Goal: Information Seeking & Learning: Learn about a topic

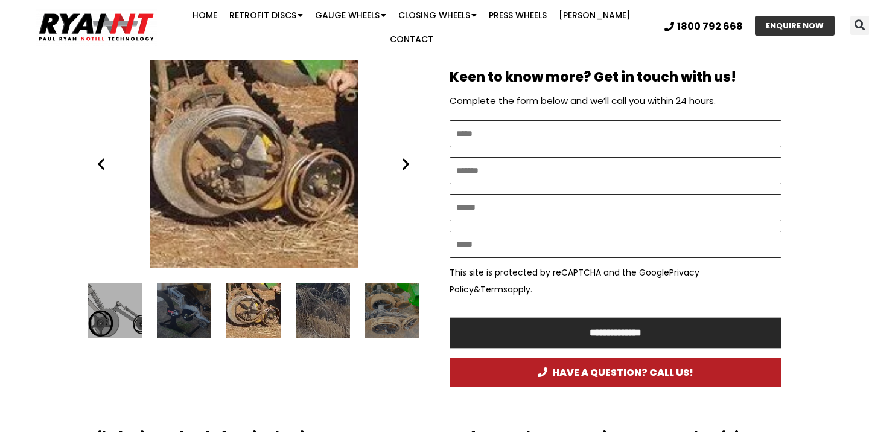
scroll to position [676, 0]
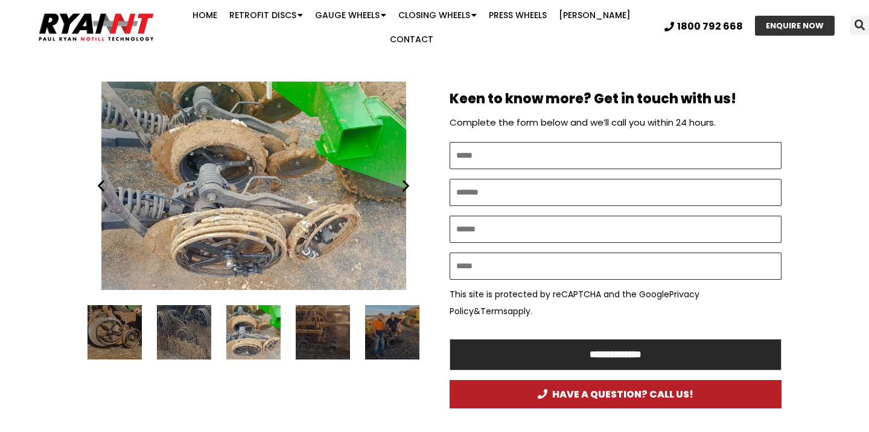
click at [231, 158] on div "Coil Closing wheel - Single disc opener - john deer" at bounding box center [254, 186] width 332 height 208
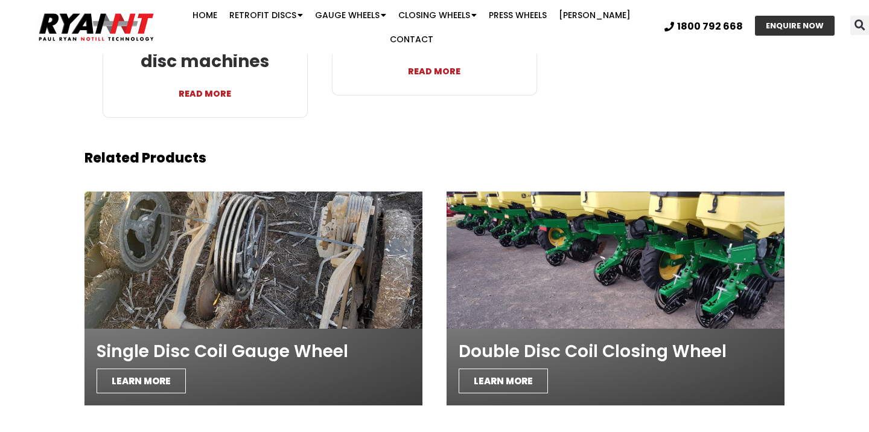
scroll to position [3014, 0]
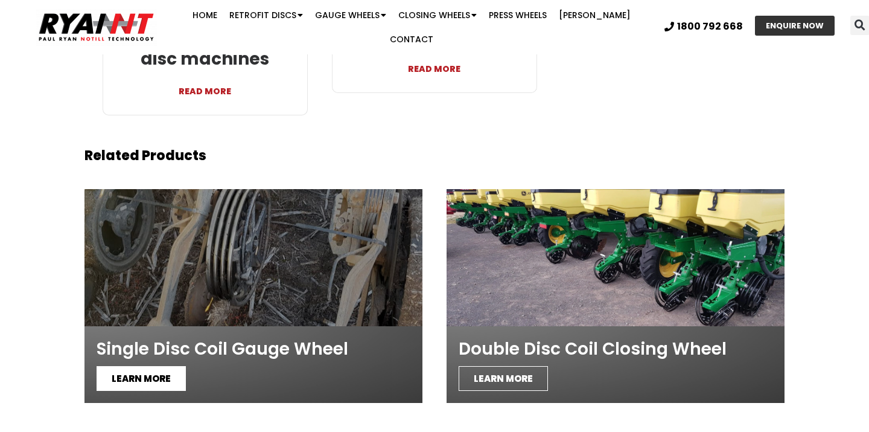
click at [135, 366] on span "LEARN MORE" at bounding box center [141, 378] width 89 height 25
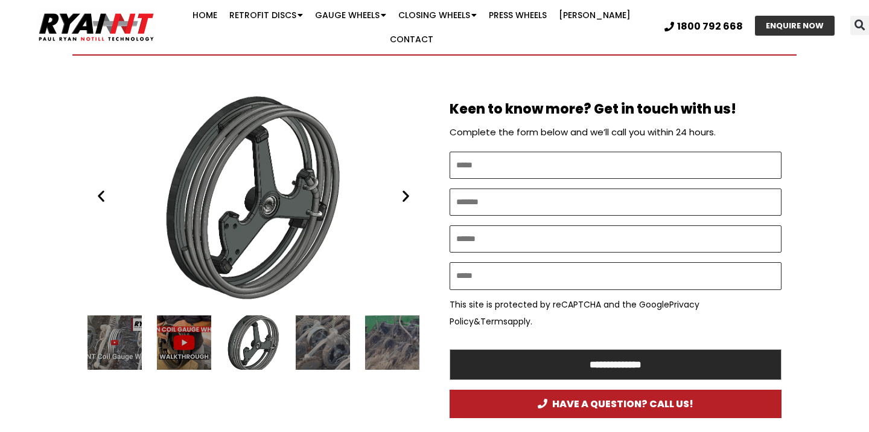
scroll to position [598, 0]
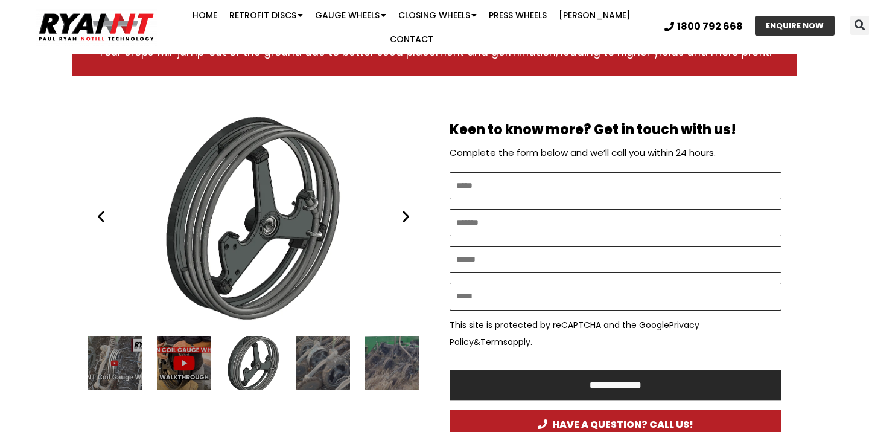
click at [105, 209] on icon "Previous slide" at bounding box center [101, 216] width 15 height 15
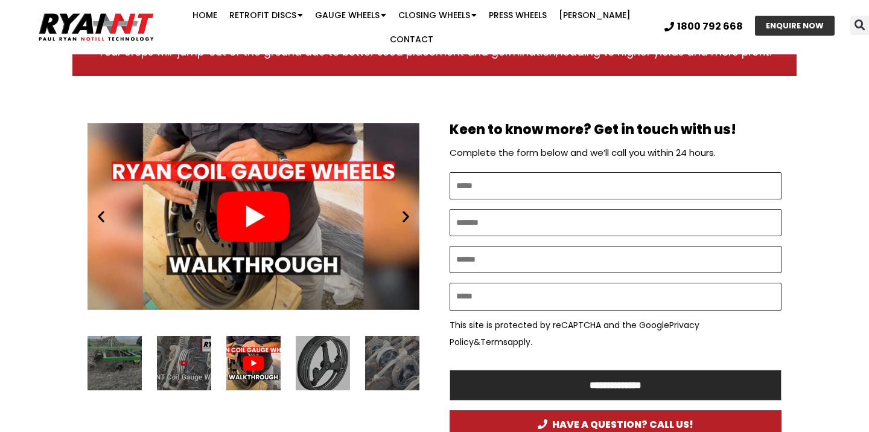
click at [249, 200] on div "Play" at bounding box center [254, 216] width 332 height 208
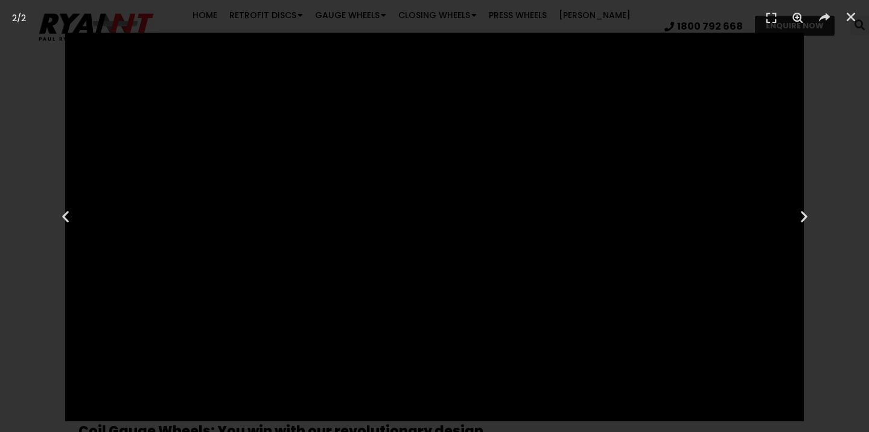
scroll to position [657, 0]
click at [820, 143] on div "Next" at bounding box center [804, 216] width 130 height 432
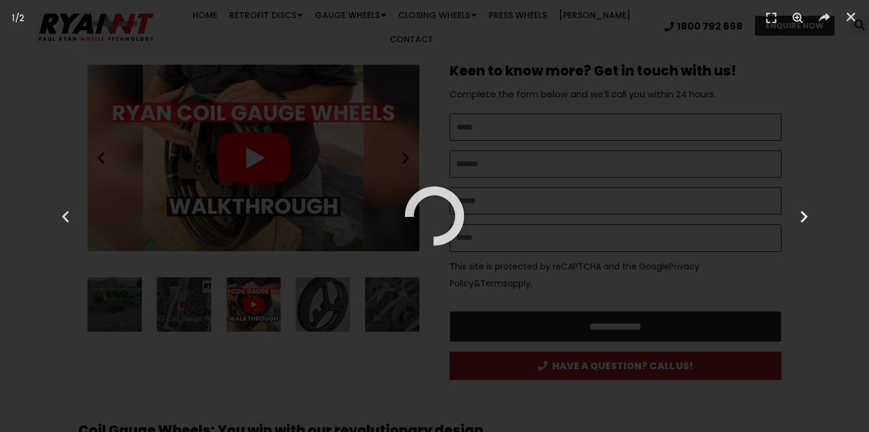
scroll to position [747, 0]
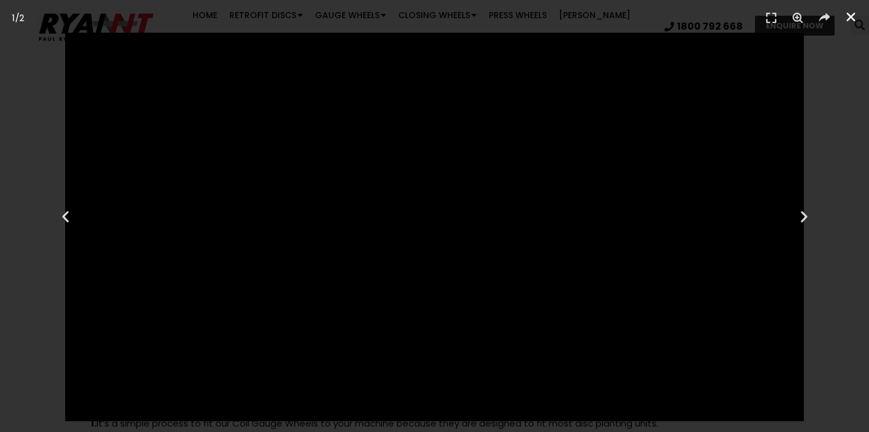
click at [849, 19] on icon "Close (Esc)" at bounding box center [851, 17] width 12 height 12
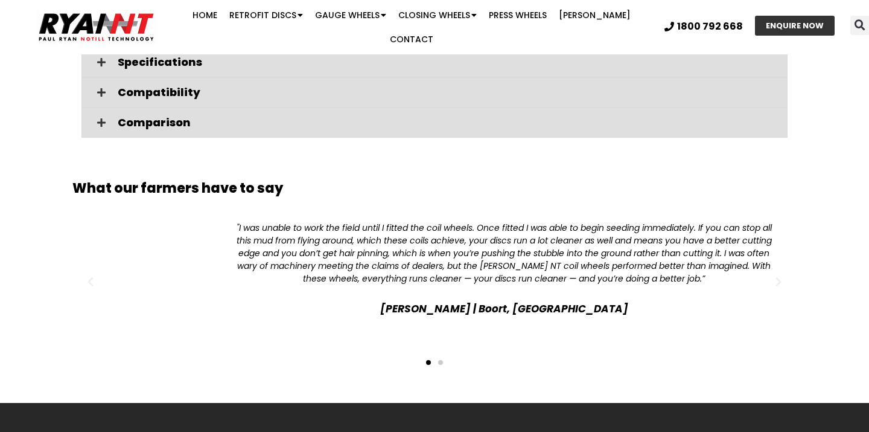
scroll to position [2141, 0]
